Goal: Obtain resource: Download file/media

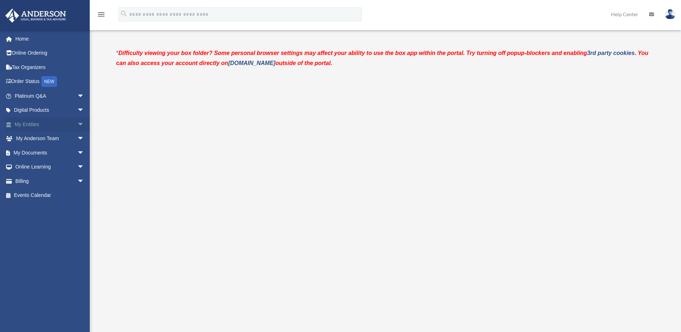
click at [37, 123] on link "My Entities arrow_drop_down" at bounding box center [50, 124] width 90 height 14
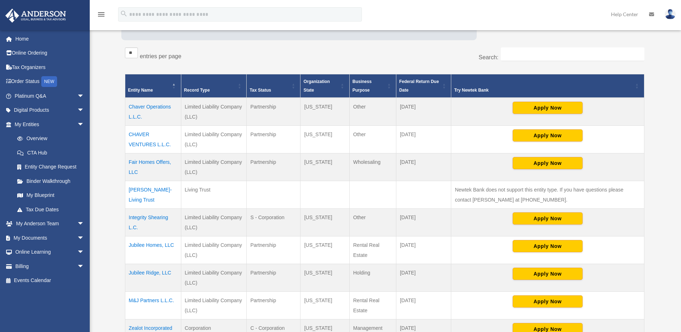
scroll to position [144, 0]
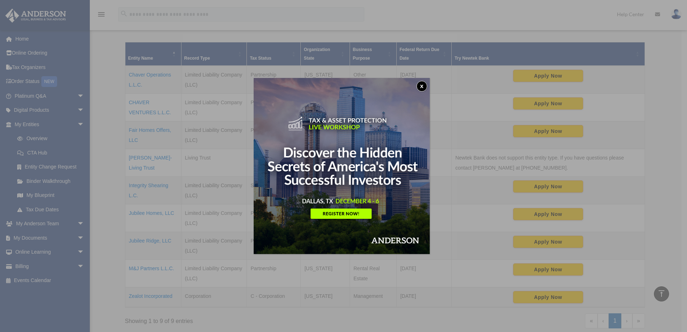
click at [424, 84] on button "x" at bounding box center [421, 86] width 11 height 11
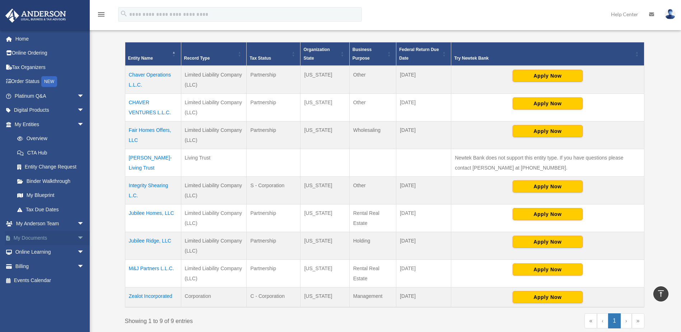
click at [41, 236] on link "My Documents arrow_drop_down" at bounding box center [50, 238] width 90 height 14
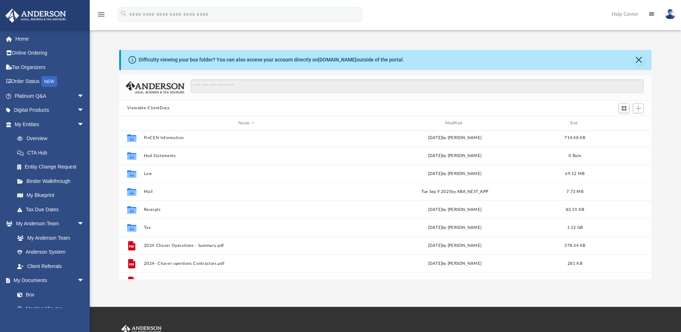
scroll to position [31, 0]
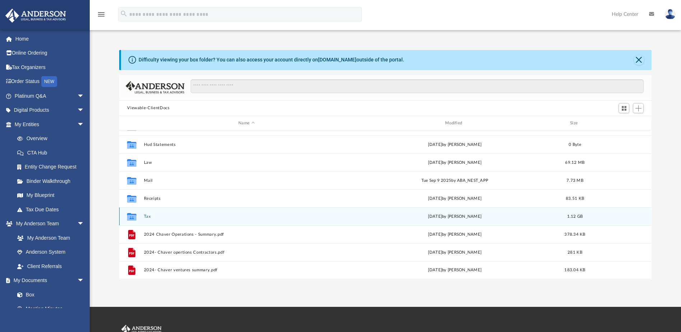
click at [127, 214] on icon "Collaborated Folder" at bounding box center [131, 216] width 11 height 11
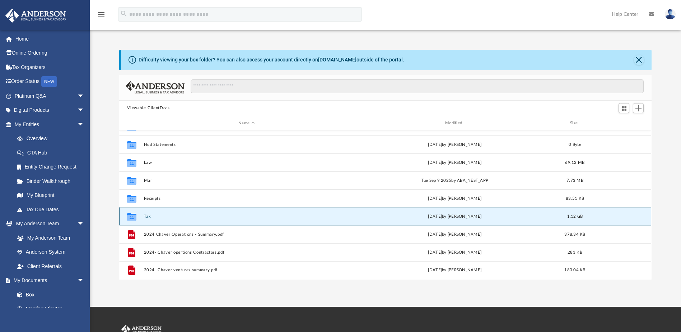
click at [126, 214] on icon "Collaborated Folder" at bounding box center [131, 216] width 11 height 11
click at [135, 216] on icon "grid" at bounding box center [131, 218] width 9 height 6
click at [146, 216] on button "Tax" at bounding box center [246, 216] width 205 height 5
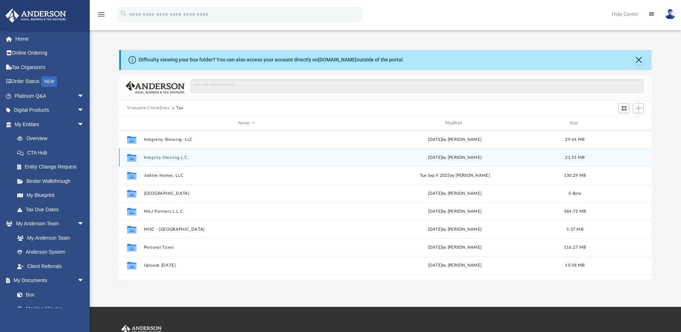
scroll to position [144, 0]
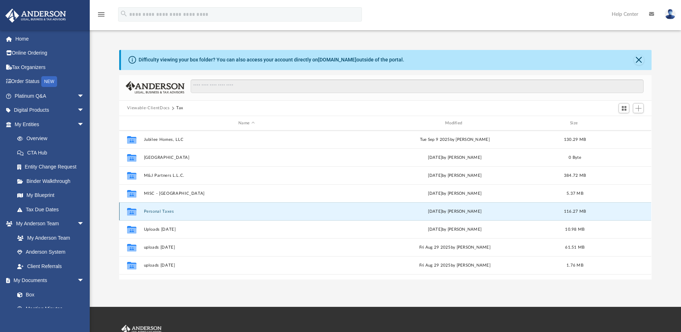
click at [148, 210] on button "Personal Taxes" at bounding box center [246, 211] width 205 height 5
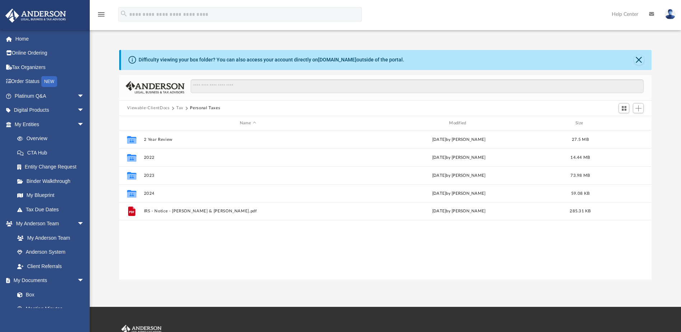
scroll to position [0, 0]
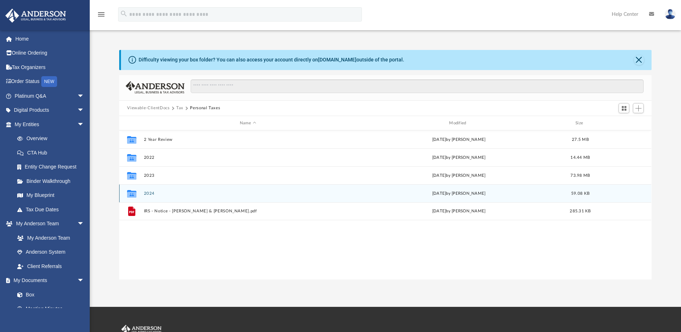
click at [147, 194] on button "2024" at bounding box center [248, 193] width 208 height 5
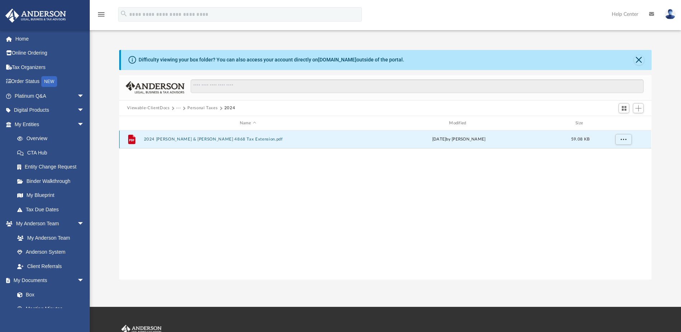
click at [180, 138] on button "2024 Hofmann, Martin & Ginger 4868 Tax Extension.pdf" at bounding box center [248, 139] width 208 height 5
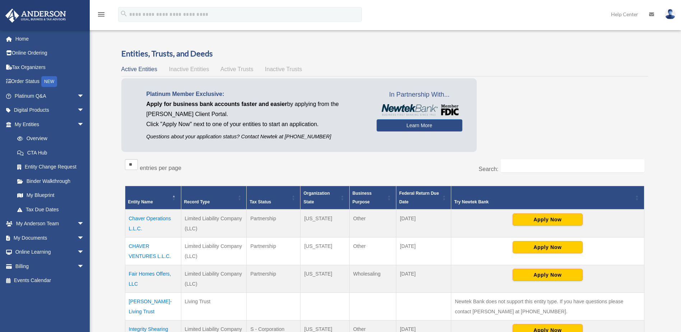
scroll to position [144, 0]
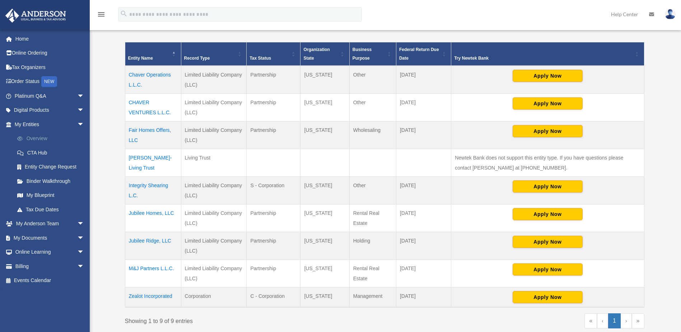
click at [44, 134] on link "Overview" at bounding box center [52, 138] width 85 height 14
click at [34, 237] on link "My Documents arrow_drop_down" at bounding box center [50, 238] width 90 height 14
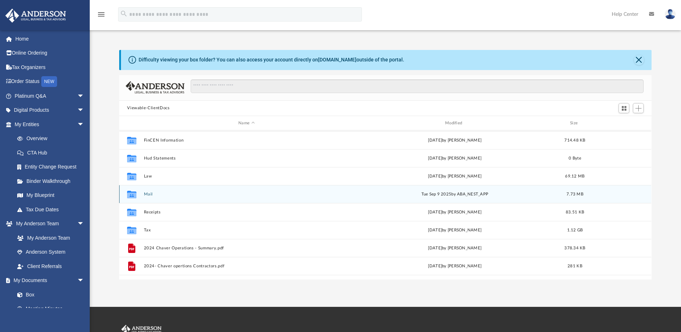
scroll to position [31, 0]
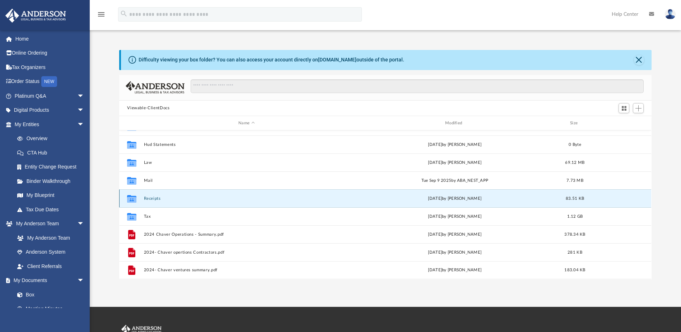
click at [152, 199] on button "Receipts" at bounding box center [246, 198] width 205 height 5
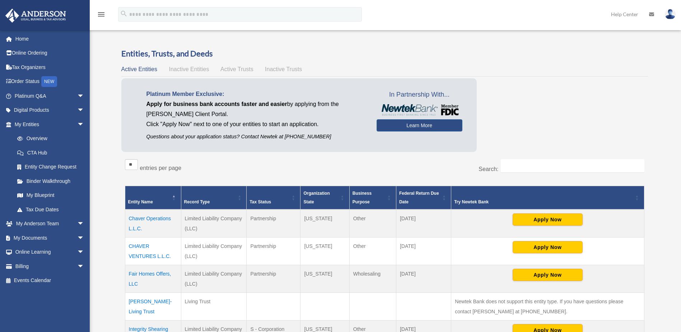
scroll to position [144, 0]
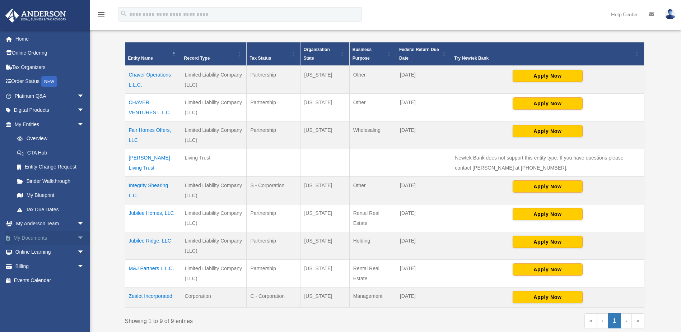
click at [33, 233] on link "My Documents arrow_drop_down" at bounding box center [50, 238] width 90 height 14
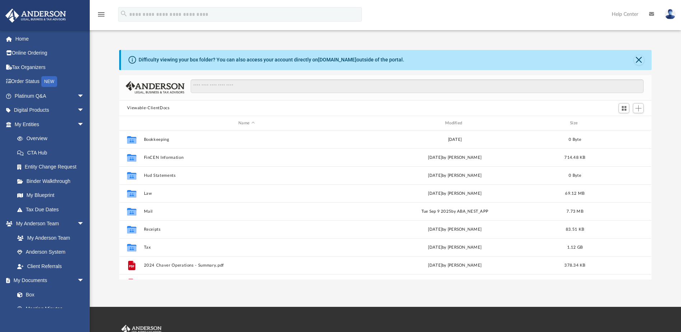
scroll to position [158, 527]
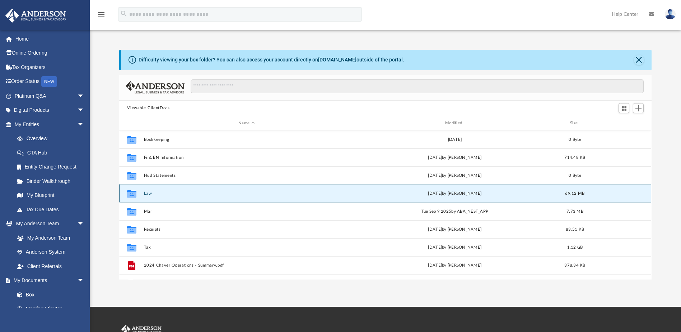
click at [147, 193] on button "Law" at bounding box center [246, 193] width 205 height 5
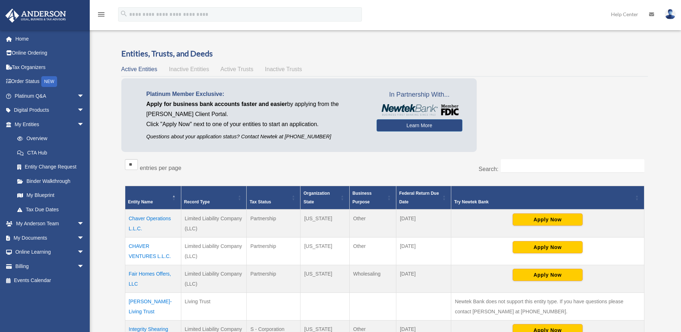
scroll to position [144, 0]
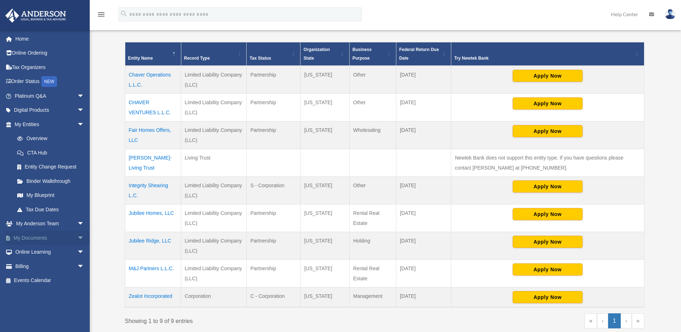
click at [43, 236] on link "My Documents arrow_drop_down" at bounding box center [50, 238] width 90 height 14
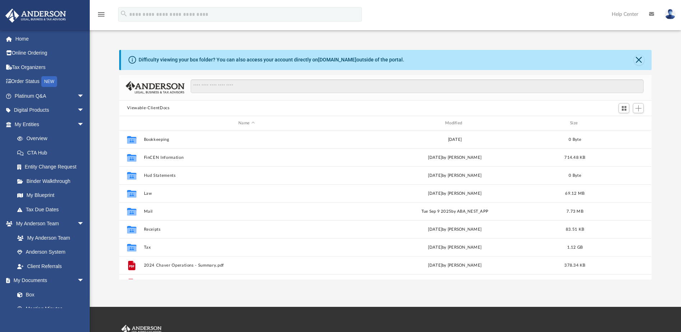
scroll to position [158, 527]
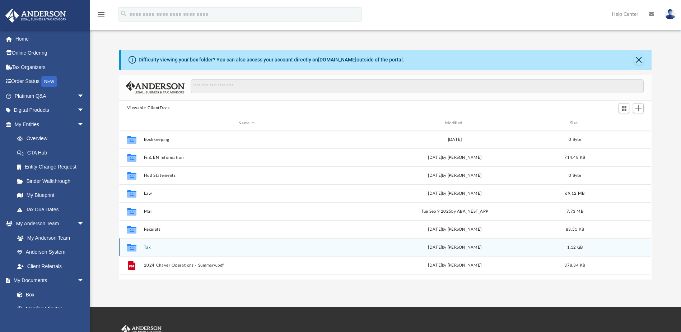
click at [133, 246] on icon "grid" at bounding box center [131, 249] width 9 height 6
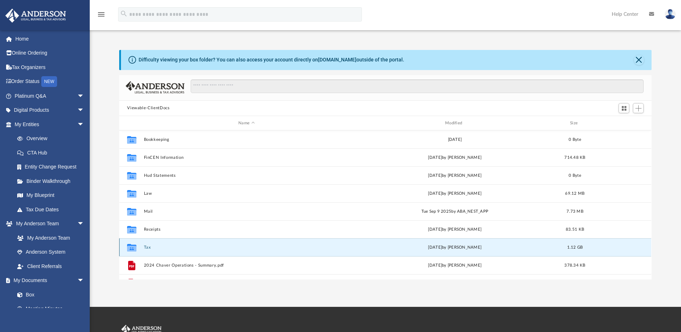
click at [148, 247] on button "Tax" at bounding box center [246, 247] width 205 height 5
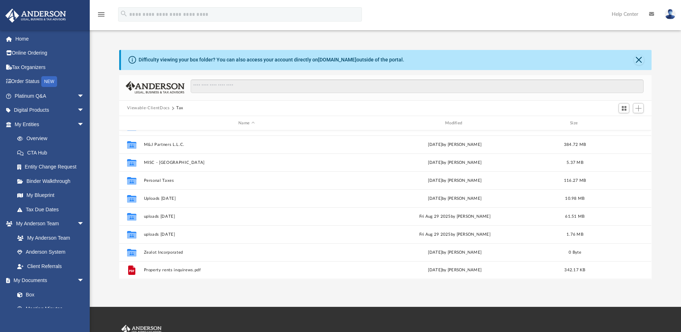
scroll to position [36, 0]
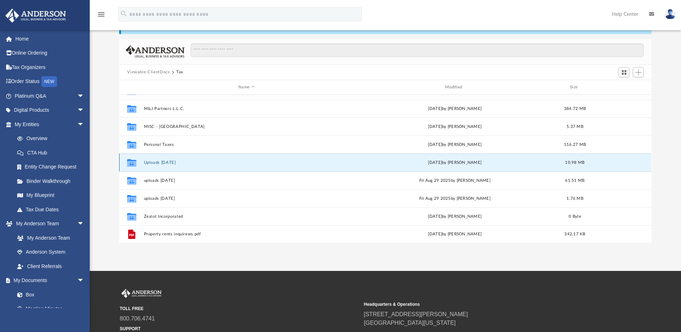
click at [146, 160] on button "Uploads 08.26.2025" at bounding box center [246, 162] width 205 height 5
click at [147, 162] on button "Uploads 08.26.2025" at bounding box center [246, 162] width 205 height 5
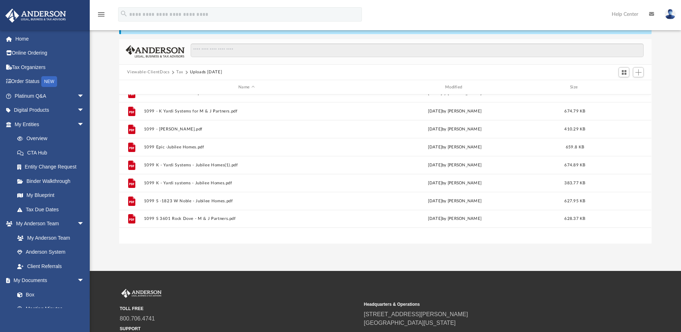
scroll to position [67, 0]
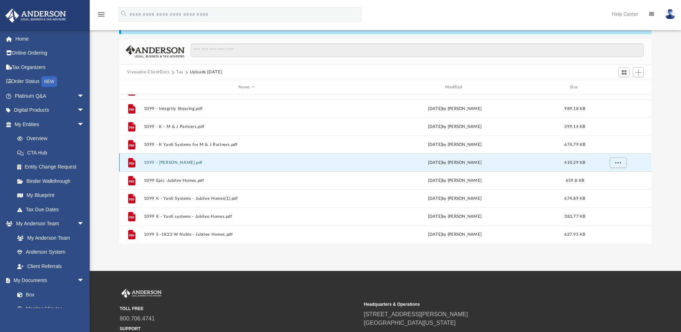
click at [181, 162] on button "1099 - Martin Hofmann.pdf" at bounding box center [246, 162] width 205 height 5
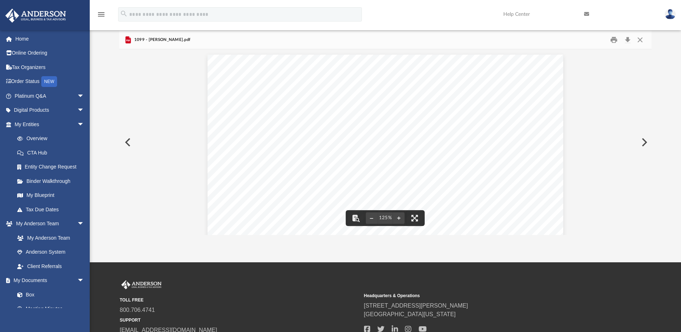
scroll to position [0, 0]
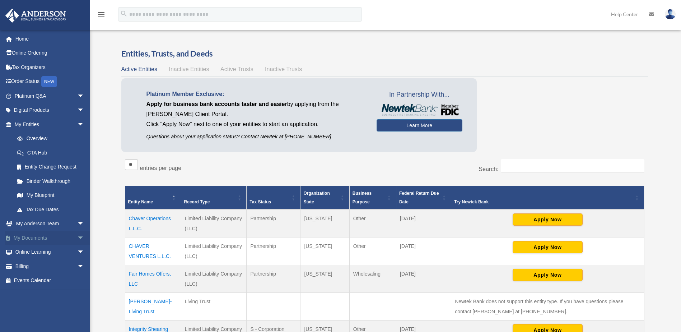
click at [46, 236] on link "My Documents arrow_drop_down" at bounding box center [50, 238] width 90 height 14
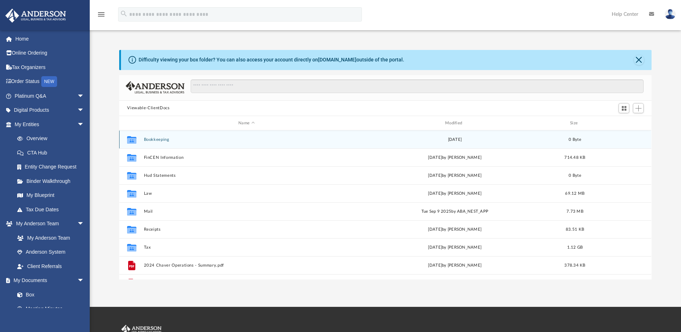
click at [145, 138] on button "Bookkeeping" at bounding box center [246, 139] width 205 height 5
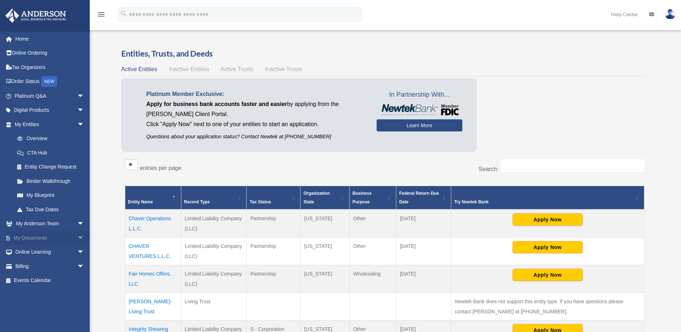
click at [42, 236] on link "My Documents arrow_drop_down" at bounding box center [50, 238] width 90 height 14
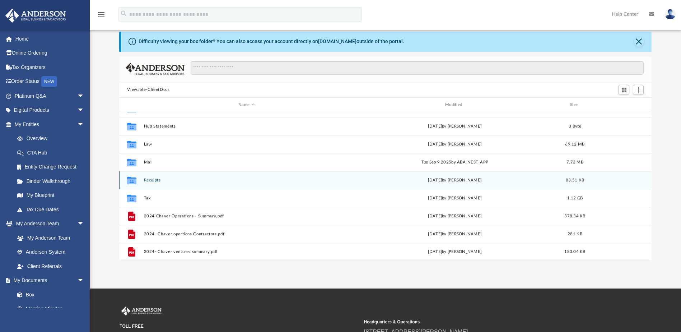
scroll to position [36, 0]
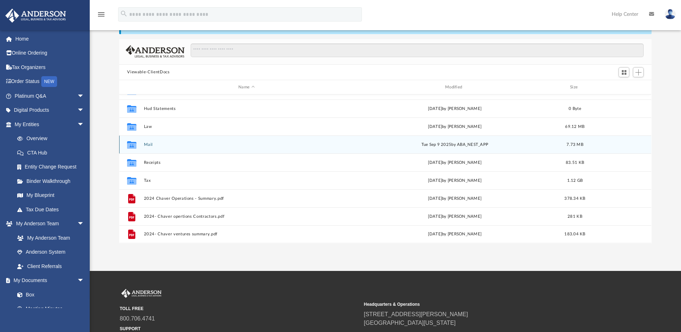
click at [148, 142] on button "Mail" at bounding box center [246, 144] width 205 height 5
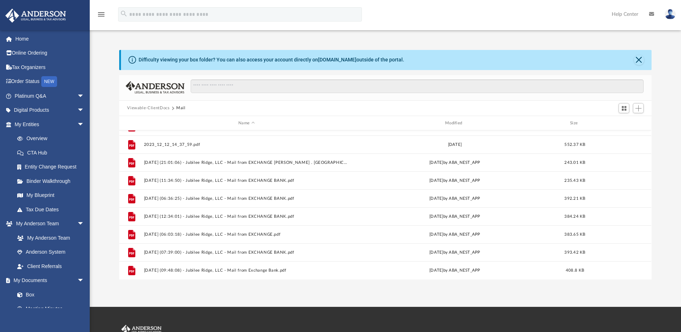
scroll to position [0, 0]
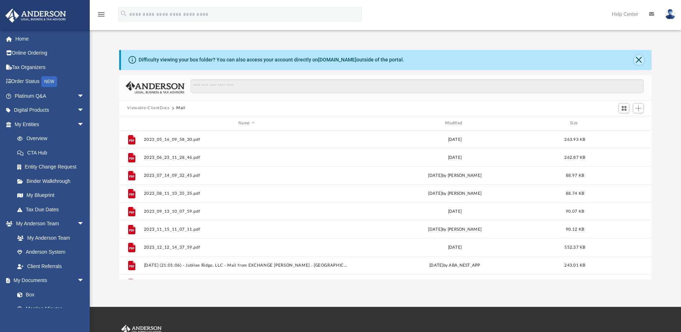
click at [639, 56] on button "Close" at bounding box center [639, 60] width 10 height 10
